Goal: Entertainment & Leisure: Consume media (video, audio)

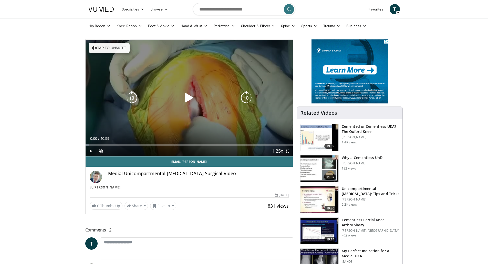
click at [177, 100] on div "Video Player" at bounding box center [189, 98] width 124 height 10
click at [188, 97] on icon "Video Player" at bounding box center [189, 98] width 14 height 14
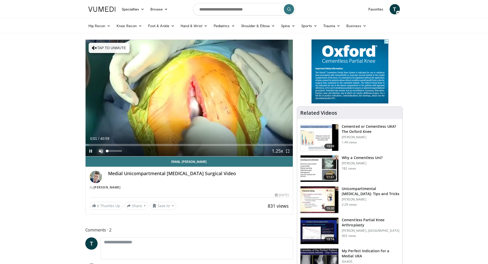
click at [100, 151] on span "Video Player" at bounding box center [101, 151] width 10 height 10
click at [290, 151] on span "Video Player" at bounding box center [287, 151] width 10 height 10
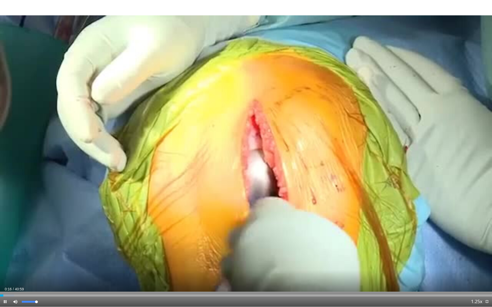
drag, startPoint x: 26, startPoint y: 302, endPoint x: 39, endPoint y: 302, distance: 13.1
click at [39, 264] on div "Mute 100%" at bounding box center [28, 302] width 36 height 10
drag, startPoint x: 36, startPoint y: 302, endPoint x: 30, endPoint y: 302, distance: 6.7
click at [30, 264] on div "Volume Level" at bounding box center [26, 302] width 8 height 2
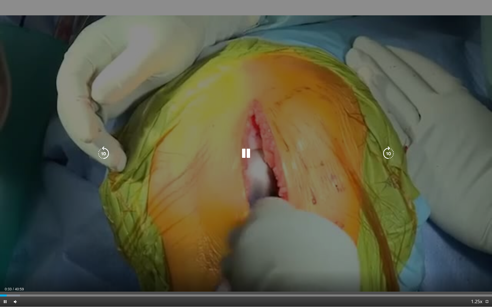
click at [388, 156] on icon "Video Player" at bounding box center [388, 153] width 14 height 14
click at [247, 161] on icon "Video Player" at bounding box center [246, 153] width 14 height 14
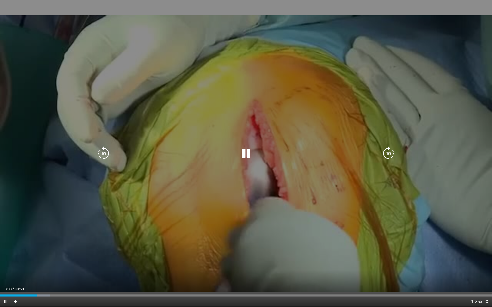
click at [246, 153] on icon "Video Player" at bounding box center [246, 153] width 14 height 14
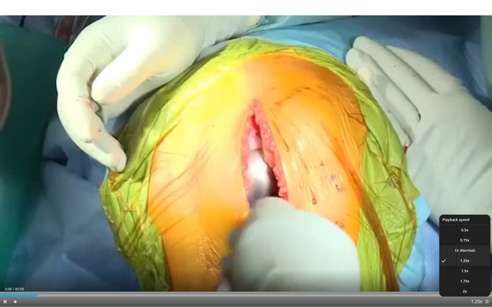
click at [462, 250] on li "1x" at bounding box center [464, 251] width 51 height 10
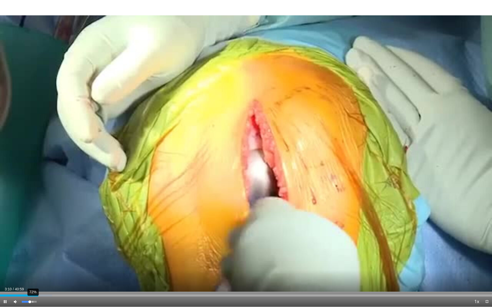
click at [32, 264] on div "72%" at bounding box center [29, 302] width 18 height 10
click at [30, 264] on div "Volume Level" at bounding box center [26, 302] width 8 height 2
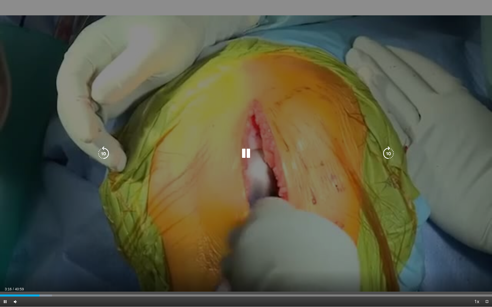
click at [386, 154] on icon "Video Player" at bounding box center [388, 153] width 14 height 14
click at [384, 150] on icon "Video Player" at bounding box center [388, 153] width 14 height 14
click at [385, 153] on icon "Video Player" at bounding box center [388, 153] width 14 height 14
click at [390, 150] on icon "Video Player" at bounding box center [388, 153] width 14 height 14
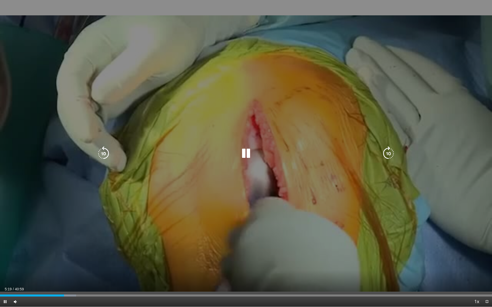
click at [390, 151] on icon "Video Player" at bounding box center [388, 153] width 14 height 14
click at [389, 151] on icon "Video Player" at bounding box center [388, 153] width 14 height 14
click at [383, 151] on icon "Video Player" at bounding box center [388, 153] width 14 height 14
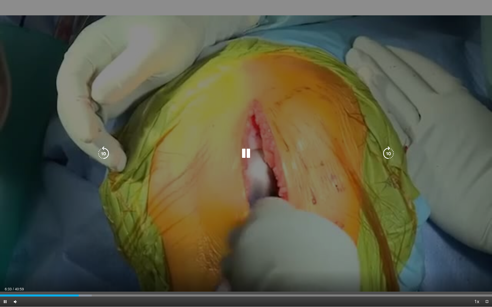
click at [383, 154] on icon "Video Player" at bounding box center [388, 153] width 14 height 14
click at [249, 151] on icon "Video Player" at bounding box center [246, 153] width 14 height 14
click at [259, 149] on div "Video Player" at bounding box center [245, 154] width 295 height 10
click at [243, 153] on icon "Video Player" at bounding box center [246, 153] width 14 height 14
click at [385, 146] on icon "Video Player" at bounding box center [388, 153] width 14 height 14
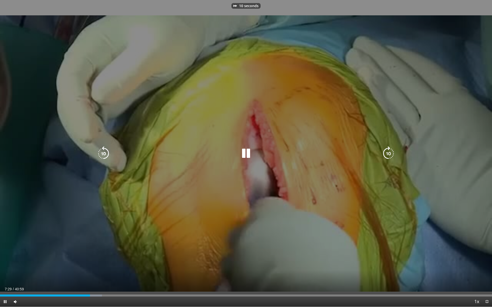
click at [387, 149] on icon "Video Player" at bounding box center [388, 153] width 14 height 14
click at [385, 152] on icon "Video Player" at bounding box center [388, 153] width 14 height 14
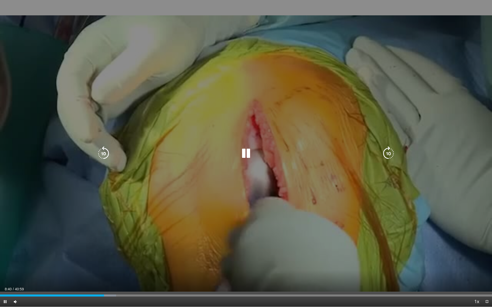
click at [391, 154] on icon "Video Player" at bounding box center [388, 153] width 14 height 14
click at [390, 153] on icon "Video Player" at bounding box center [388, 153] width 14 height 14
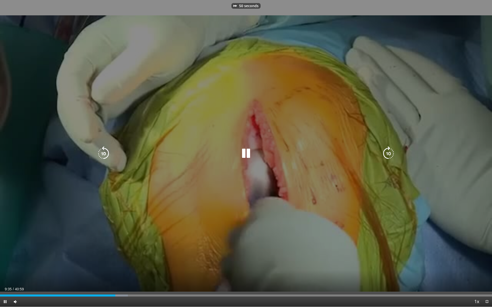
click at [390, 153] on icon "Video Player" at bounding box center [388, 153] width 14 height 14
click at [389, 153] on icon "Video Player" at bounding box center [388, 153] width 14 height 14
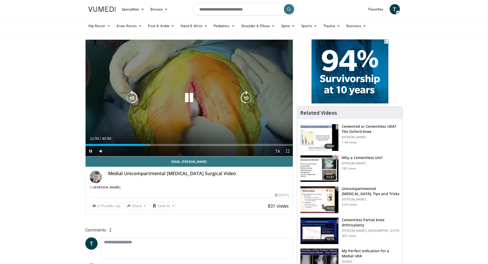
click at [189, 95] on icon "Video Player" at bounding box center [189, 98] width 14 height 14
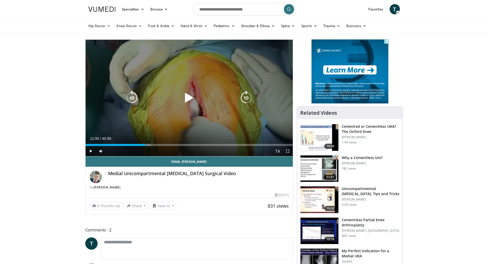
click at [190, 95] on icon "Video Player" at bounding box center [189, 98] width 14 height 14
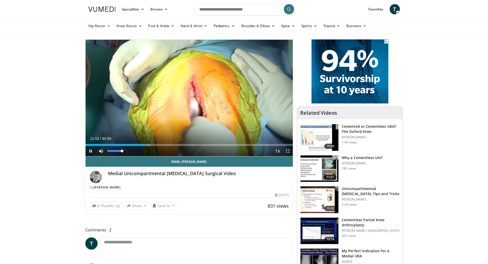
drag, startPoint x: 117, startPoint y: 150, endPoint x: 130, endPoint y: 150, distance: 12.8
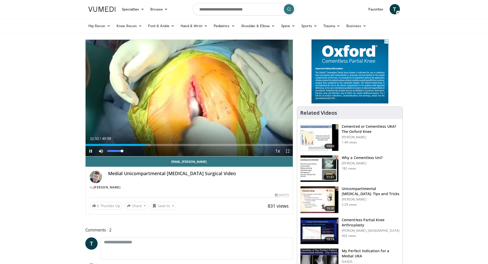
click at [130, 150] on div "Mute 100%" at bounding box center [114, 151] width 36 height 10
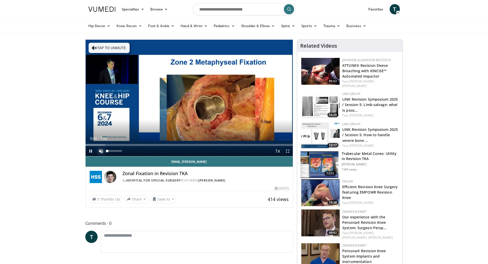
click at [101, 149] on span "Video Player" at bounding box center [101, 151] width 10 height 10
click at [288, 151] on span "Video Player" at bounding box center [287, 151] width 10 height 10
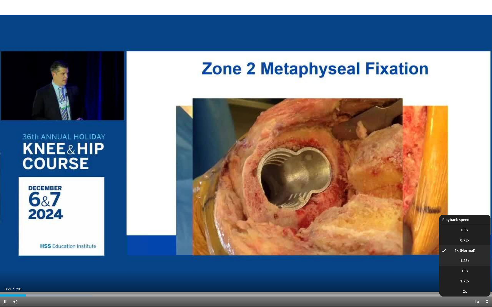
click at [467, 262] on span "1.25x" at bounding box center [464, 260] width 9 height 5
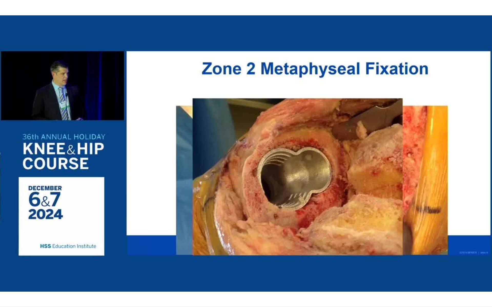
drag, startPoint x: 33, startPoint y: 301, endPoint x: 25, endPoint y: 301, distance: 7.9
click at [25, 264] on video-js "**********" at bounding box center [246, 153] width 492 height 307
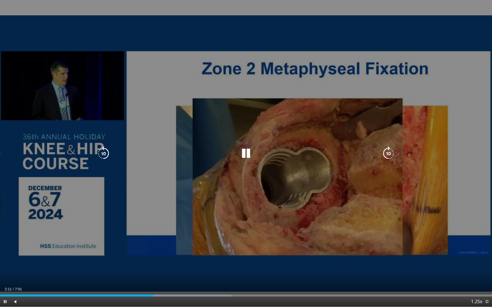
click at [108, 154] on icon "Video Player" at bounding box center [103, 153] width 14 height 14
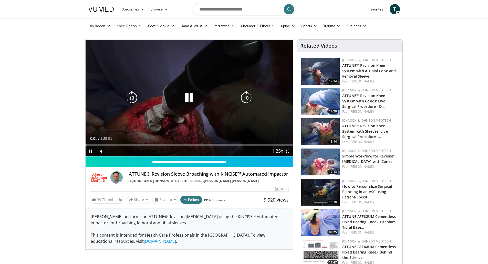
click at [187, 97] on icon "Video Player" at bounding box center [189, 98] width 14 height 14
